Goal: Go to known website: Go to known website

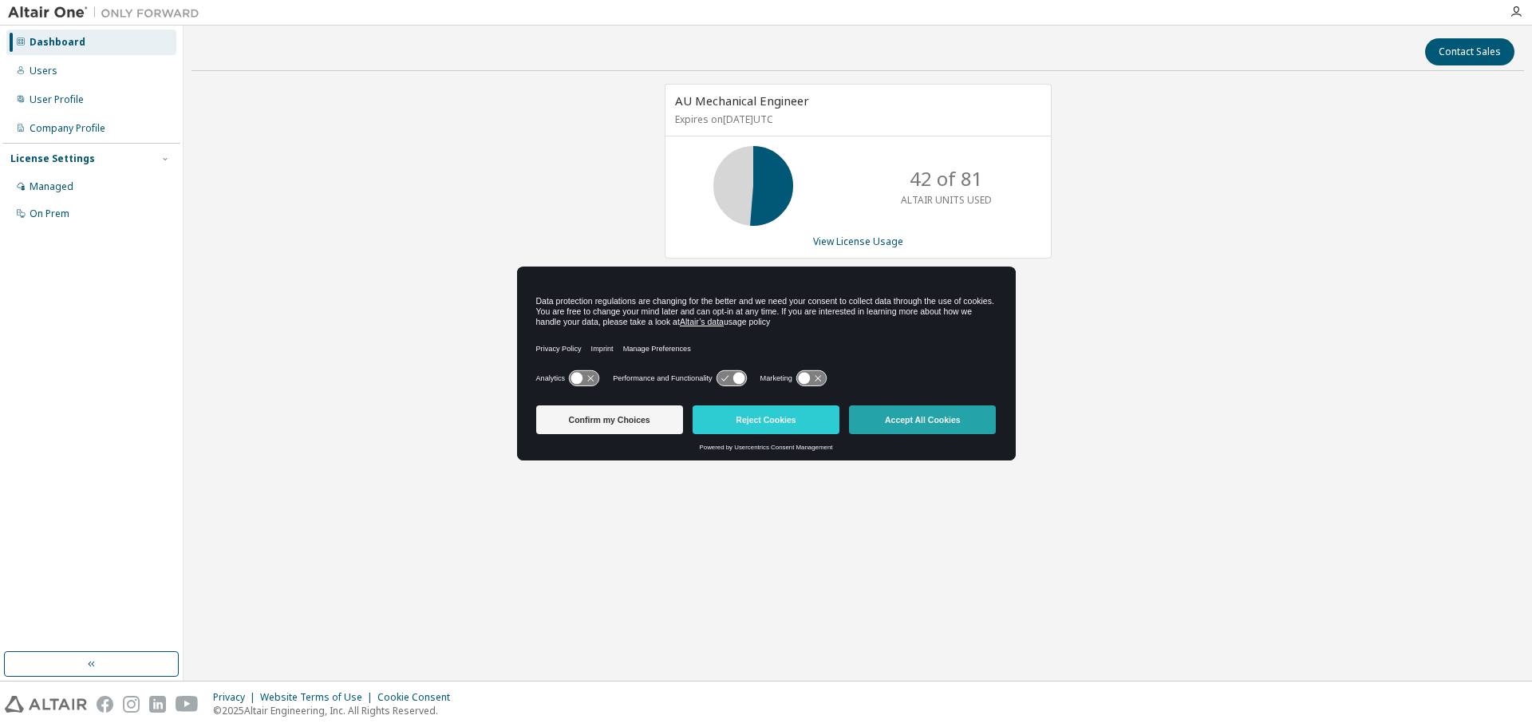
click at [982, 420] on button "Accept All Cookies" at bounding box center [922, 419] width 147 height 29
